Goal: Contribute content: Add original content to the website for others to see

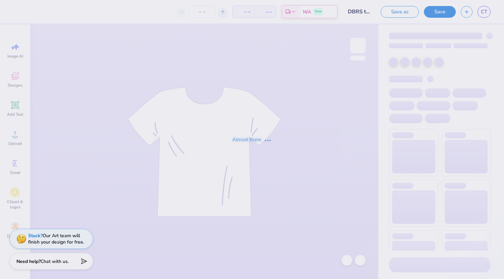
type input "DBRS top"
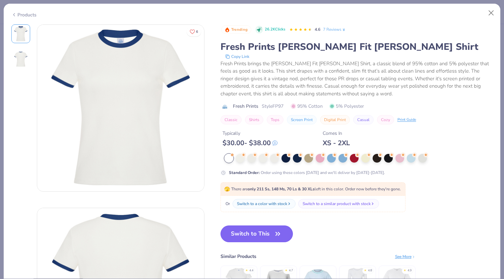
click at [256, 233] on button "Switch to This" at bounding box center [256, 234] width 73 height 17
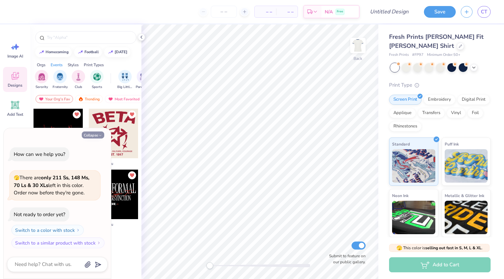
click at [99, 138] on button "Collapse" at bounding box center [93, 135] width 22 height 7
type textarea "x"
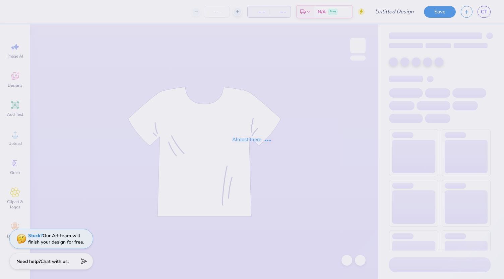
type input "DBRS top"
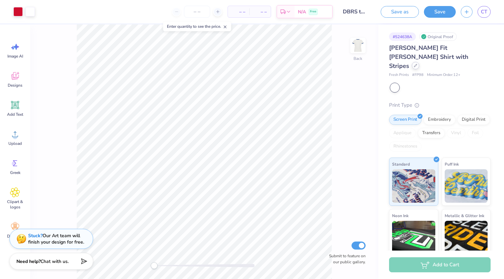
click at [413, 62] on div at bounding box center [415, 65] width 7 height 7
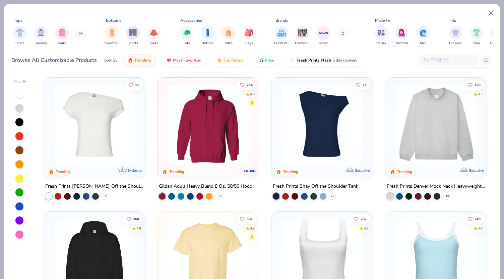
click at [82, 155] on img at bounding box center [95, 124] width 88 height 81
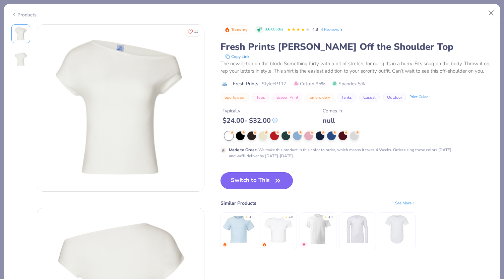
click at [237, 189] on button "Switch to This" at bounding box center [256, 180] width 73 height 17
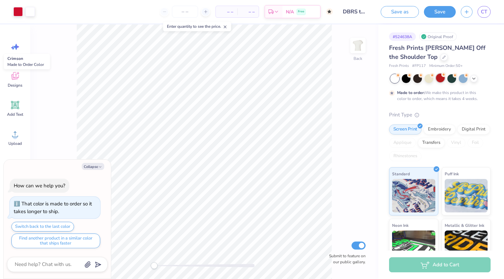
click at [439, 78] on div at bounding box center [440, 78] width 9 height 9
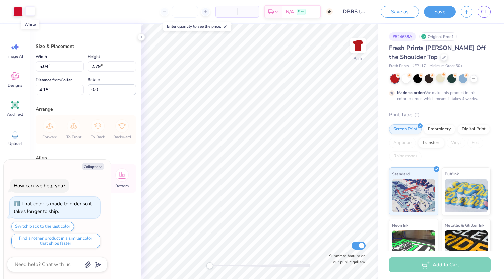
click at [29, 14] on div at bounding box center [29, 10] width 9 height 9
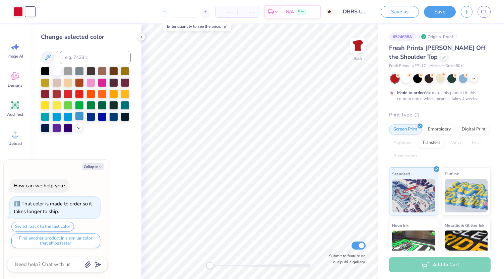
click at [79, 114] on div at bounding box center [79, 116] width 9 height 9
click at [17, 12] on div at bounding box center [17, 10] width 9 height 9
click at [56, 68] on div at bounding box center [56, 70] width 9 height 9
click at [28, 11] on div at bounding box center [29, 10] width 9 height 9
click at [66, 91] on div at bounding box center [68, 93] width 9 height 9
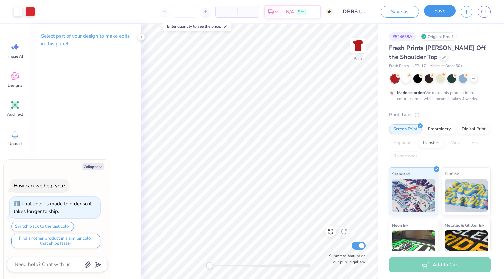
click at [436, 12] on button "Save" at bounding box center [440, 11] width 32 height 12
type textarea "x"
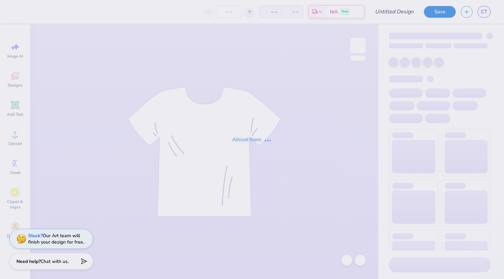
type input "DBRS shorts"
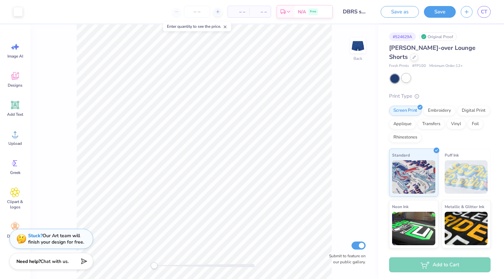
click at [406, 78] on div at bounding box center [405, 78] width 9 height 9
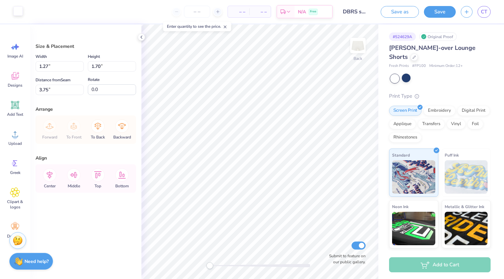
click at [18, 16] on div at bounding box center [17, 10] width 9 height 9
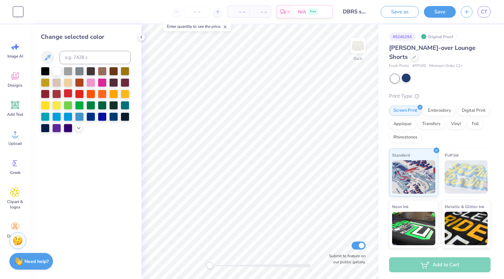
click at [69, 92] on div at bounding box center [68, 93] width 9 height 9
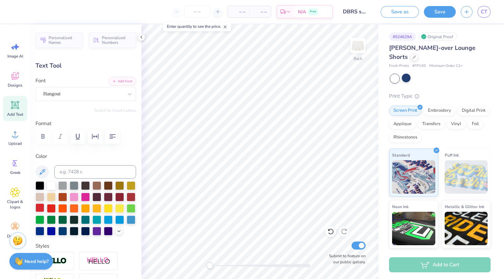
click at [44, 207] on div at bounding box center [39, 208] width 9 height 9
click at [362, 13] on input "DBRS shorts" at bounding box center [354, 11] width 33 height 13
click at [366, 10] on input "DBRS shorts" at bounding box center [354, 11] width 33 height 13
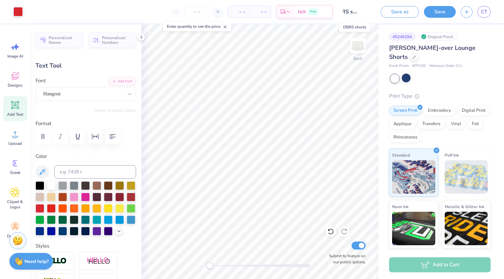
click at [365, 12] on input "DBRS shorts" at bounding box center [354, 11] width 33 height 13
click at [365, 13] on input "DBRS shorts" at bounding box center [354, 11] width 33 height 13
click at [396, 8] on button "Save as" at bounding box center [399, 11] width 38 height 12
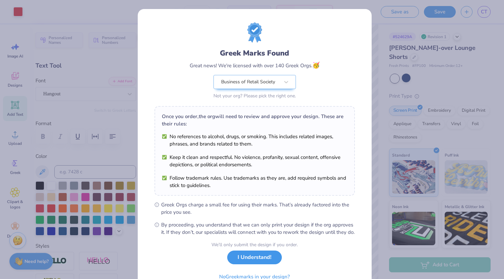
click at [263, 265] on button "I Understand!" at bounding box center [254, 258] width 55 height 14
